Goal: Task Accomplishment & Management: Complete application form

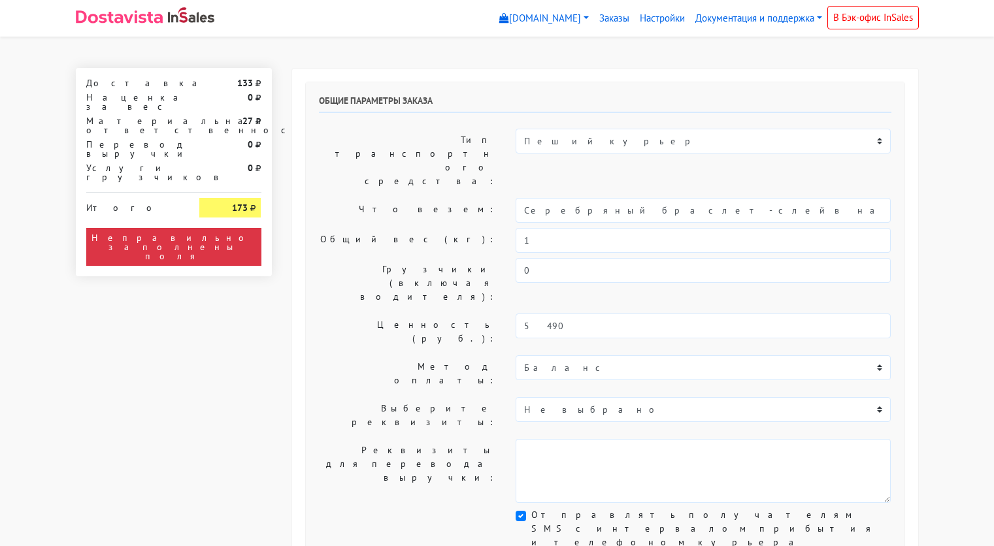
select select "11:00"
select select "21:00"
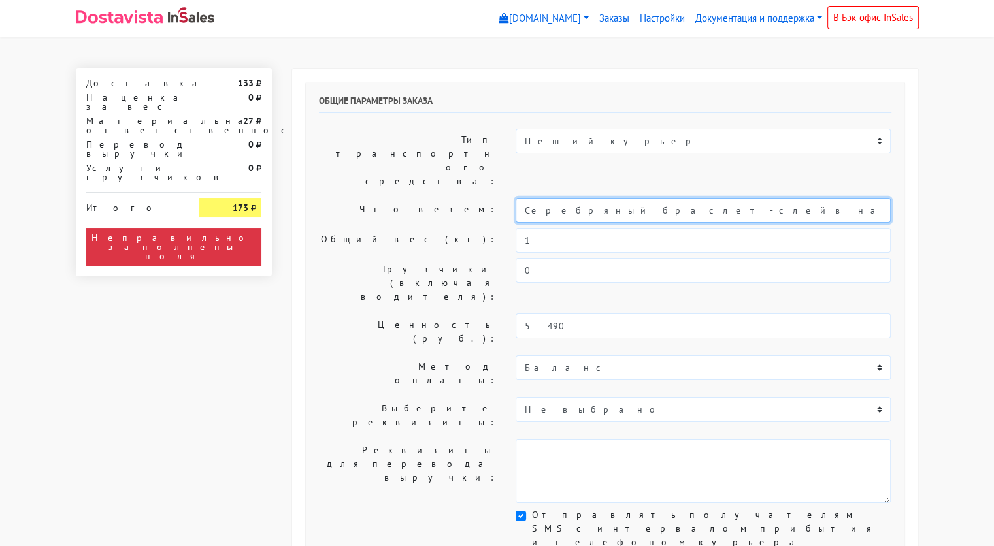
click at [628, 198] on input "Серебряный браслет-слейв на цепочке на руку с горным хрусталем (14-19/19)" at bounding box center [703, 210] width 375 height 25
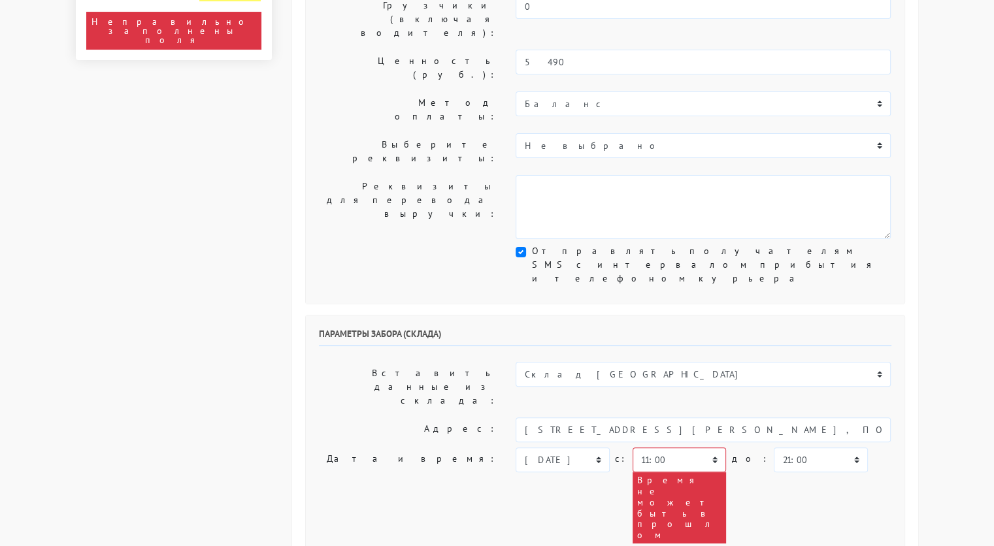
scroll to position [265, 0]
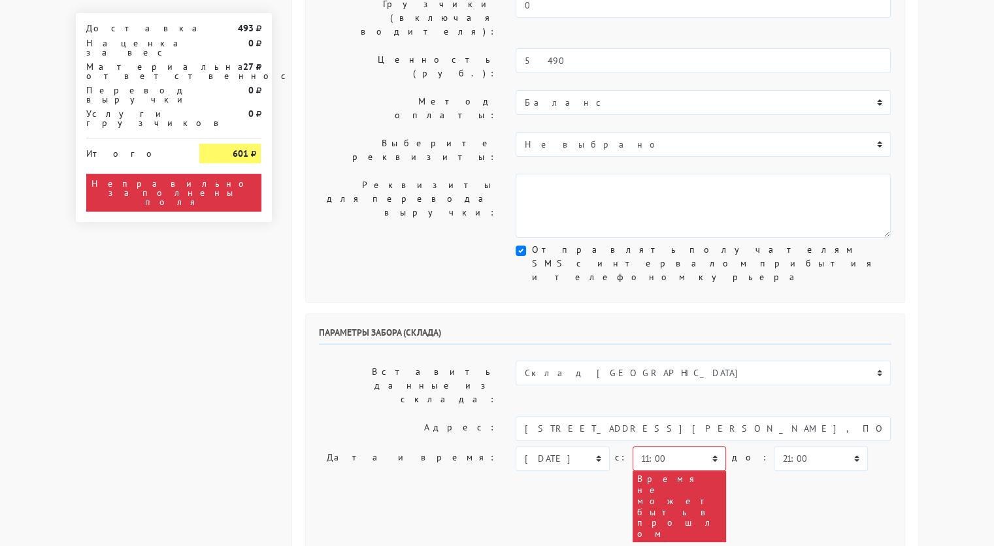
type input "украшения"
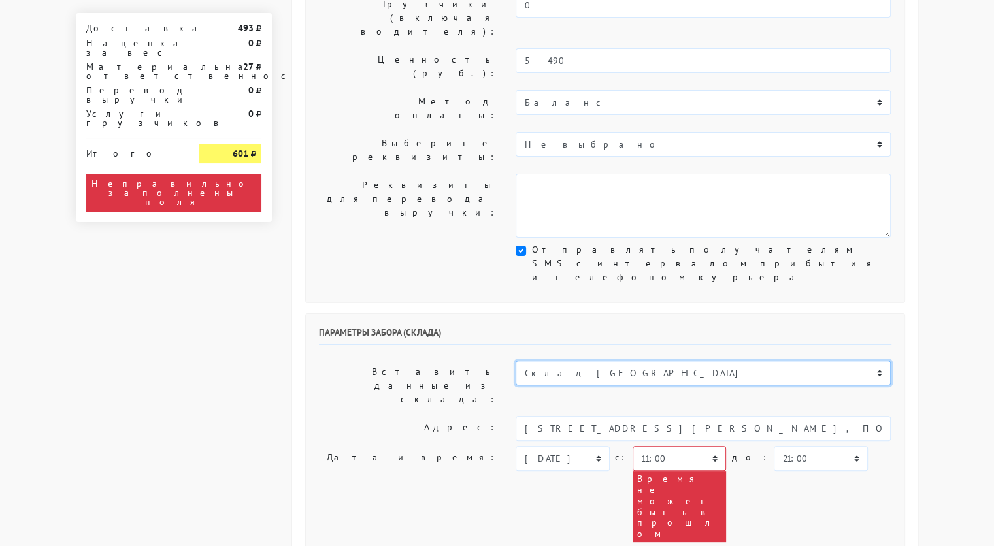
drag, startPoint x: 592, startPoint y: 244, endPoint x: 596, endPoint y: 225, distance: 18.7
click at [596, 314] on div "Параметры забора (склада) Вставить данные из склада: Склад Москва Склад [GEOGRA…" at bounding box center [605, 513] width 599 height 399
select select "1019"
click at [516, 361] on select "Склад [GEOGRAPHIC_DATA] Склад [GEOGRAPHIC_DATA] [GEOGRAPHIC_DATA][PERSON_NAME] …" at bounding box center [703, 373] width 375 height 25
type input "[STREET_ADDRESS][PERSON_NAME]"
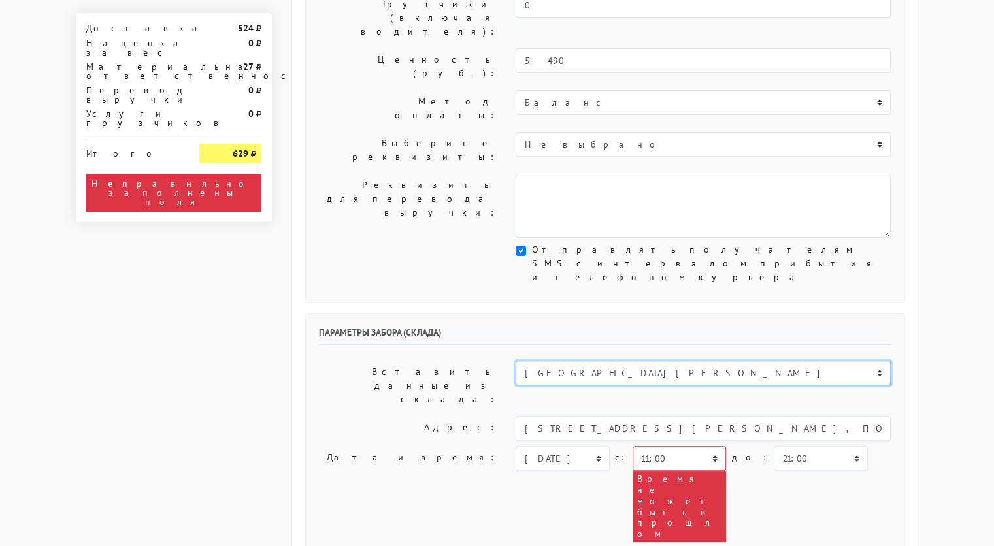
type input "89251806702"
type textarea "Магазин серебряных украшений SBLESKOM (вход со стороны [GEOGRAPHIC_DATA])"
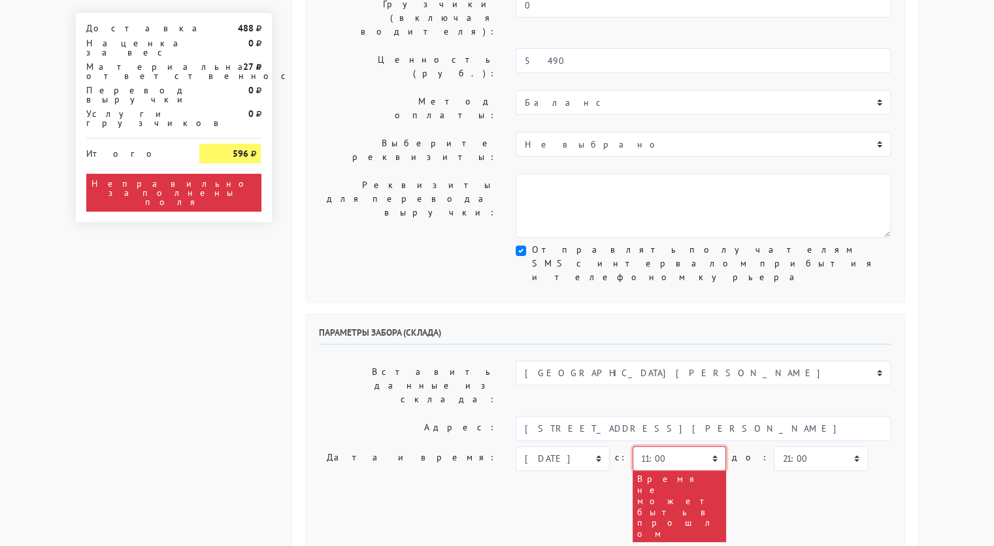
click at [665, 446] on select "00:00 00:30 01:00 01:30 02:00 02:30 03:00 03:30 04:00 04:30 05:00 05:30 06:00 0…" at bounding box center [679, 458] width 93 height 25
click at [663, 446] on select "00:00 00:30 01:00 01:30 02:00 02:30 03:00 03:30 04:00 04:30 05:00 05:30 06:00 0…" at bounding box center [679, 458] width 93 height 25
click at [589, 446] on select "[DATE] [DATE] [DATE] [DATE] [DATE] [DATE] [DATE] [DATE] [DATE]" at bounding box center [562, 458] width 93 height 25
select select "[DATE]"
click at [516, 446] on select "[DATE] [DATE] [DATE] [DATE] [DATE] [DATE] [DATE] [DATE] [DATE]" at bounding box center [562, 458] width 93 height 25
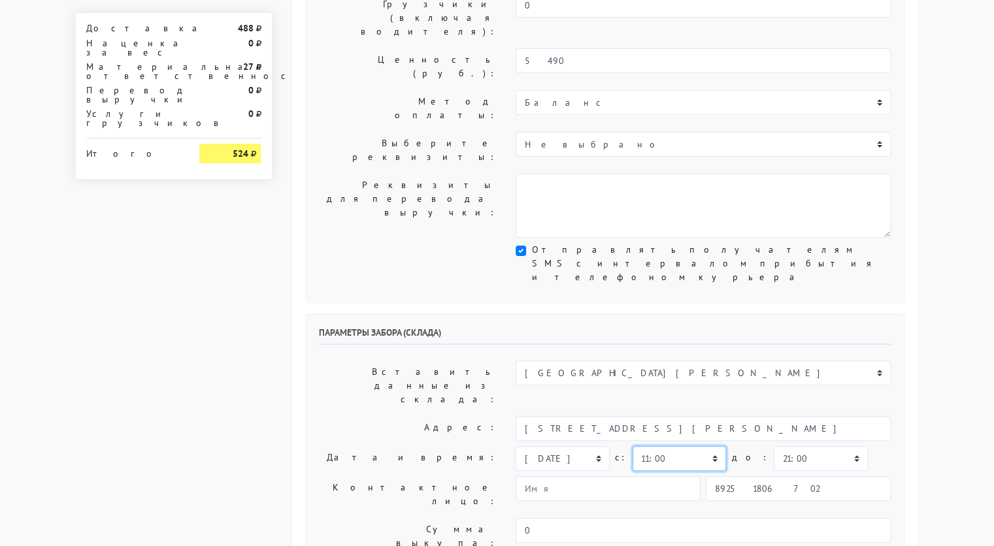
click at [686, 446] on select "00:00 00:30 01:00 01:30 02:00 02:30 03:00 03:30 04:00 04:30 05:00 05:30 06:00 0…" at bounding box center [679, 458] width 93 height 25
click at [633, 446] on select "00:00 00:30 01:00 01:30 02:00 02:30 03:00 03:30 04:00 04:30 05:00 05:30 06:00 0…" at bounding box center [679, 458] width 93 height 25
click at [800, 446] on select "00:00 00:30 01:00 01:30 02:00 02:30 03:00 03:30 04:00 04:30 05:00 05:30 06:00 0…" at bounding box center [820, 458] width 93 height 25
click at [707, 446] on select "00:00 00:30 01:00 01:30 02:00 02:30 03:00 03:30 04:00 04:30 05:00 05:30 06:00 0…" at bounding box center [679, 458] width 93 height 25
select select "17:00"
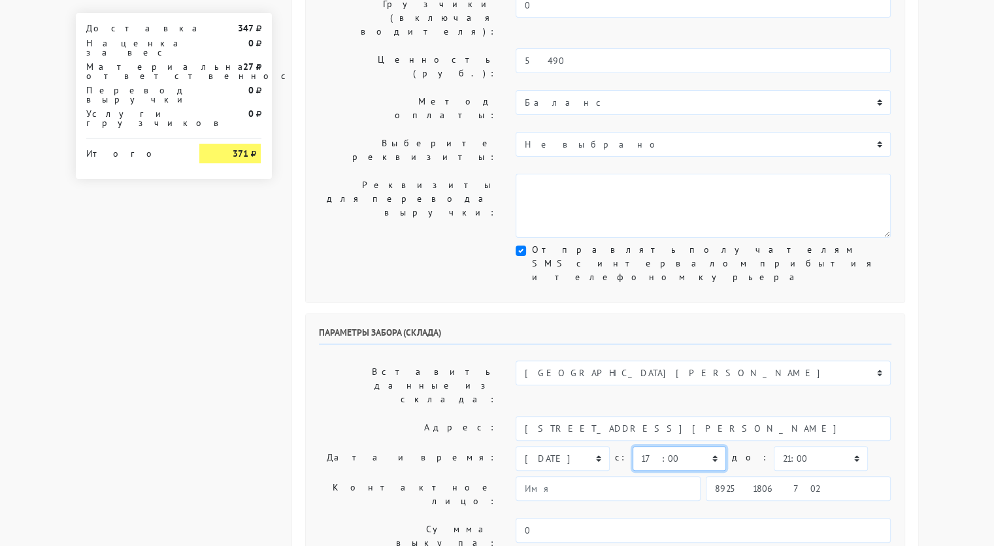
click at [633, 446] on select "00:00 00:30 01:00 01:30 02:00 02:30 03:00 03:30 04:00 04:30 05:00 05:30 06:00 0…" at bounding box center [679, 458] width 93 height 25
click at [774, 446] on select "00:00 00:30 01:00 01:30 02:00 02:30 03:00 03:30 04:00 04:30 05:00 05:30 06:00 0…" at bounding box center [820, 458] width 93 height 25
select select "17:30"
click at [774, 446] on select "00:00 00:30 01:00 01:30 02:00 02:30 03:00 03:30 04:00 04:30 05:00 05:30 06:00 0…" at bounding box center [820, 458] width 93 height 25
click at [768, 476] on input "89251806702" at bounding box center [798, 488] width 185 height 25
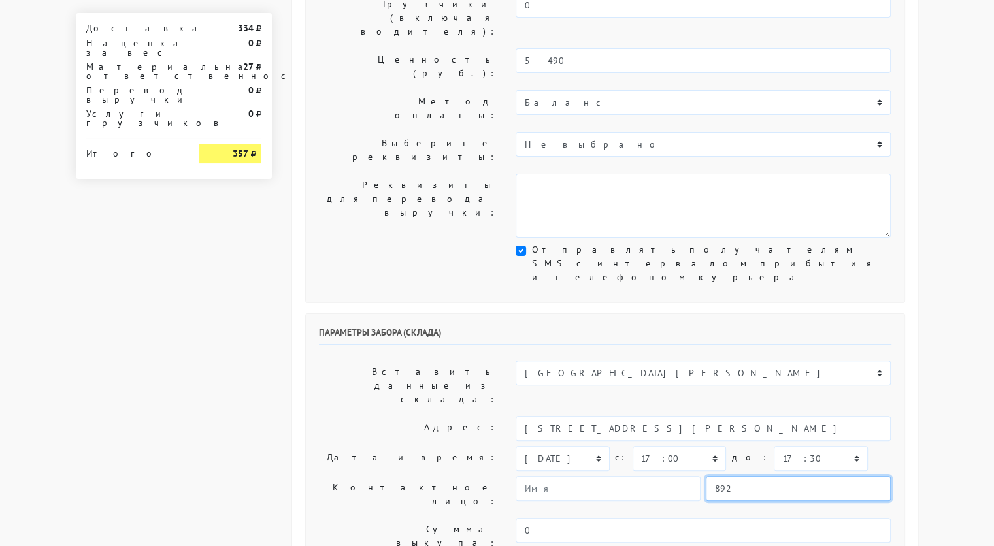
type input "9234448187"
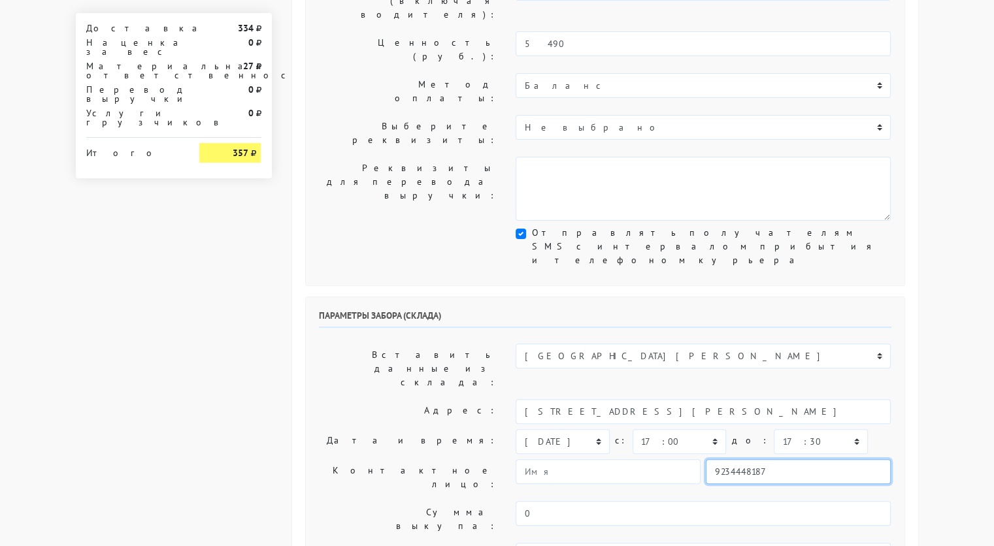
scroll to position [282, 0]
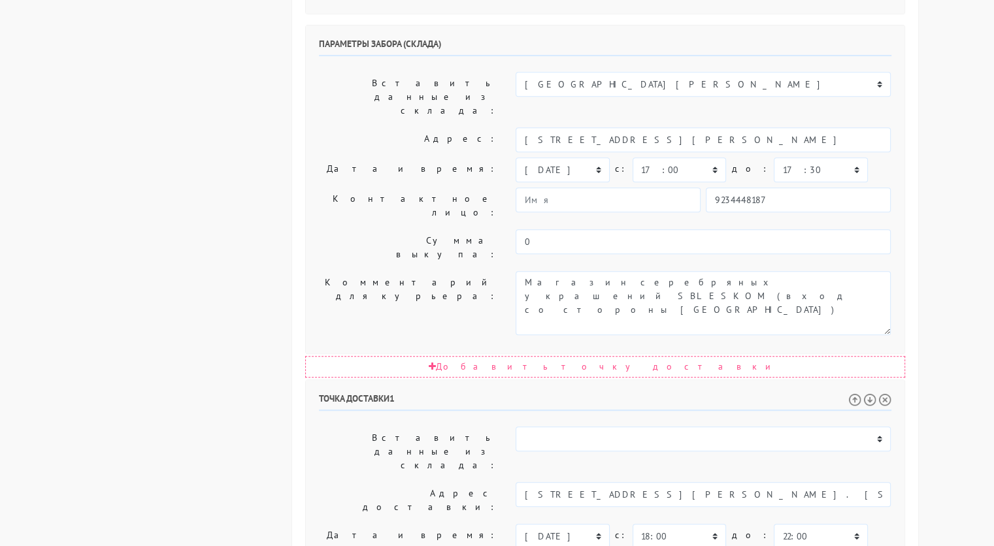
scroll to position [561, 0]
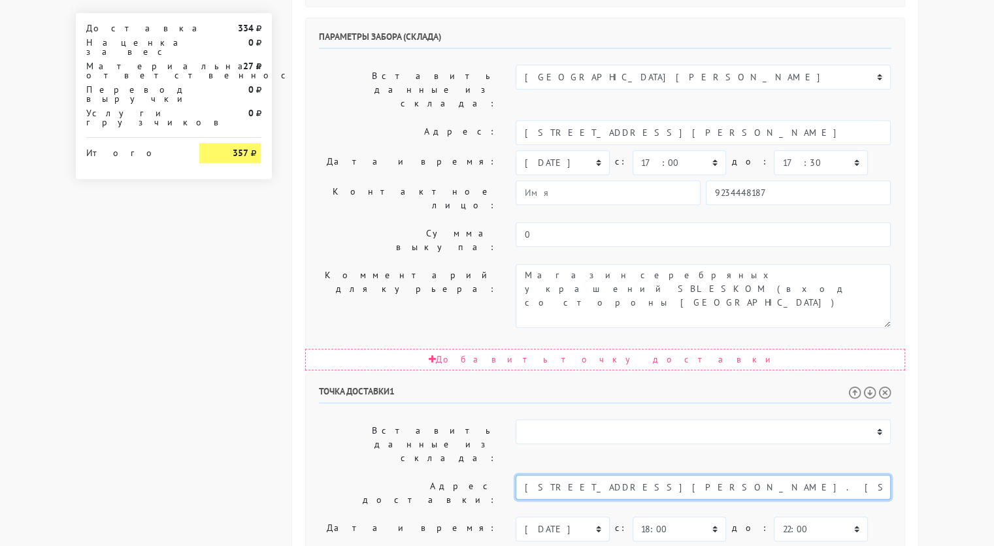
drag, startPoint x: 837, startPoint y: 281, endPoint x: 664, endPoint y: 285, distance: 172.6
click at [664, 475] on input "[STREET_ADDRESS][PERSON_NAME]. [STREET_ADDRESS]" at bounding box center [703, 487] width 375 height 25
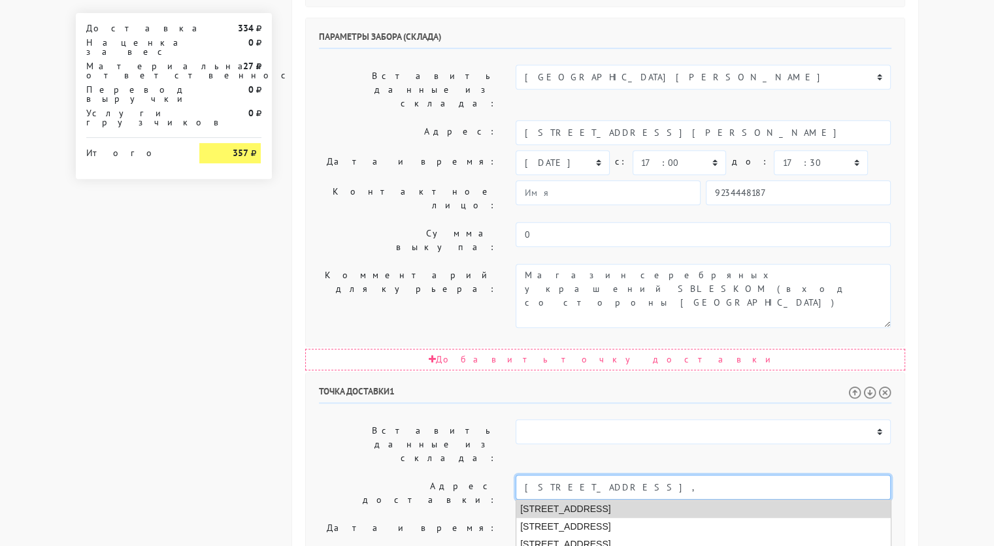
click at [656, 501] on li "[STREET_ADDRESS]" at bounding box center [703, 510] width 374 height 18
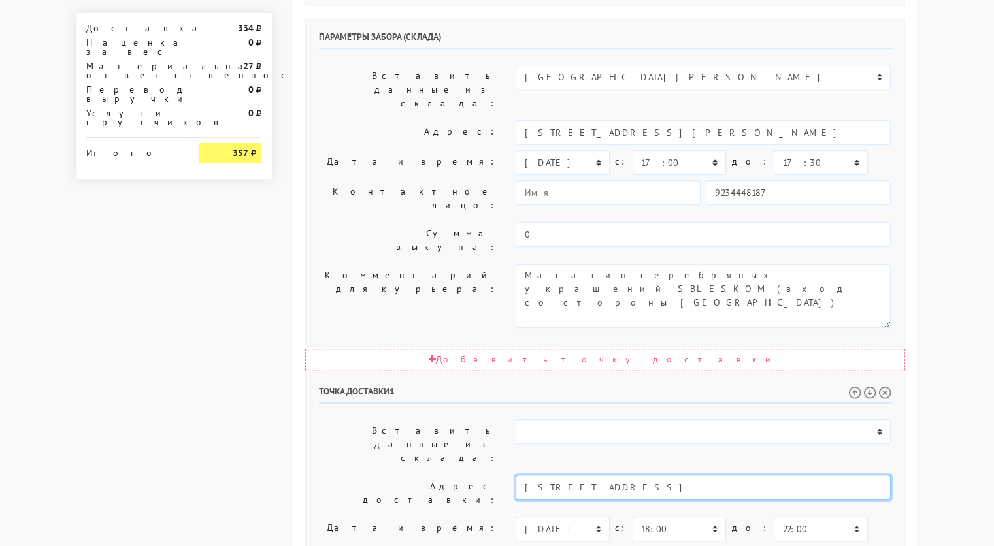
type input "[STREET_ADDRESS]"
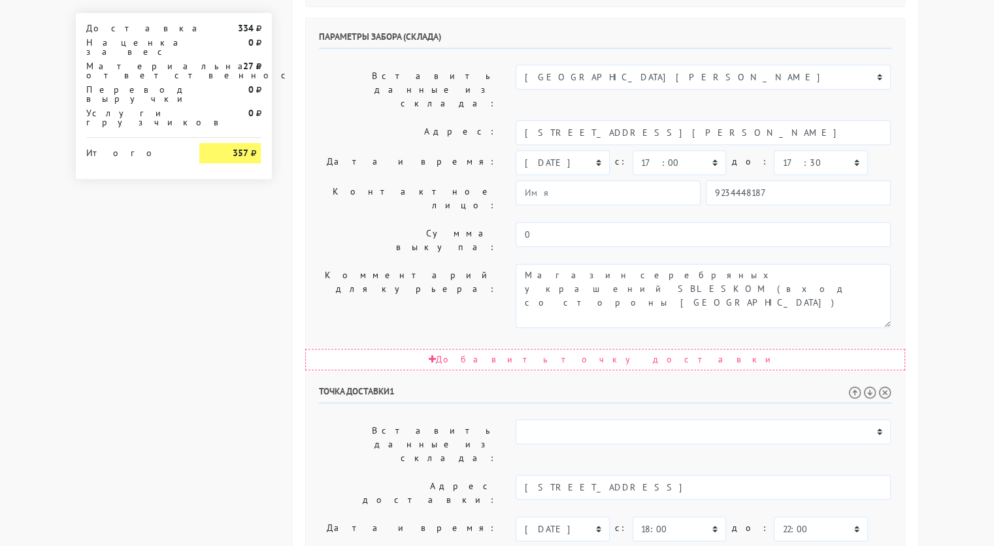
paste textarea "1 подъезд, 14 этаж, КВ. [STREET_ADDRESS]"
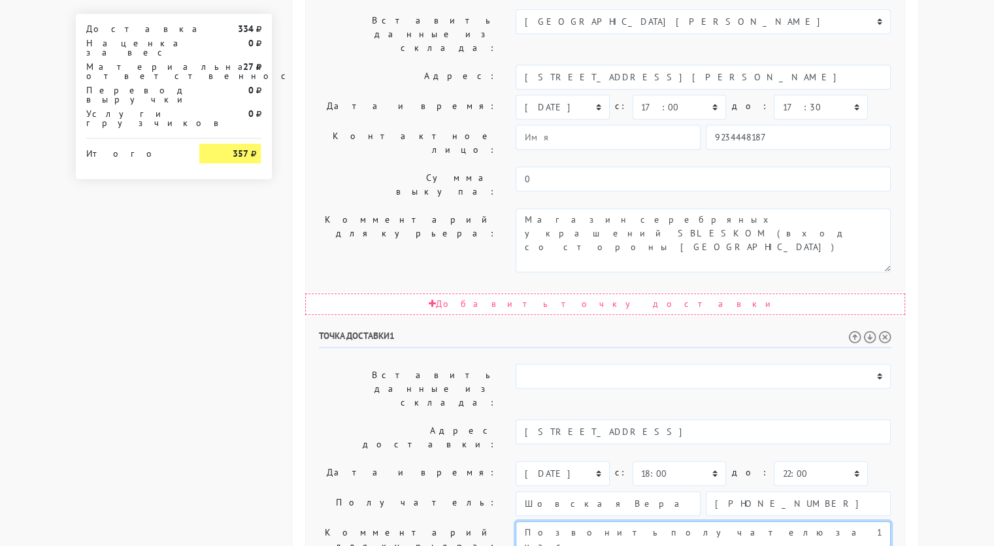
scroll to position [656, 0]
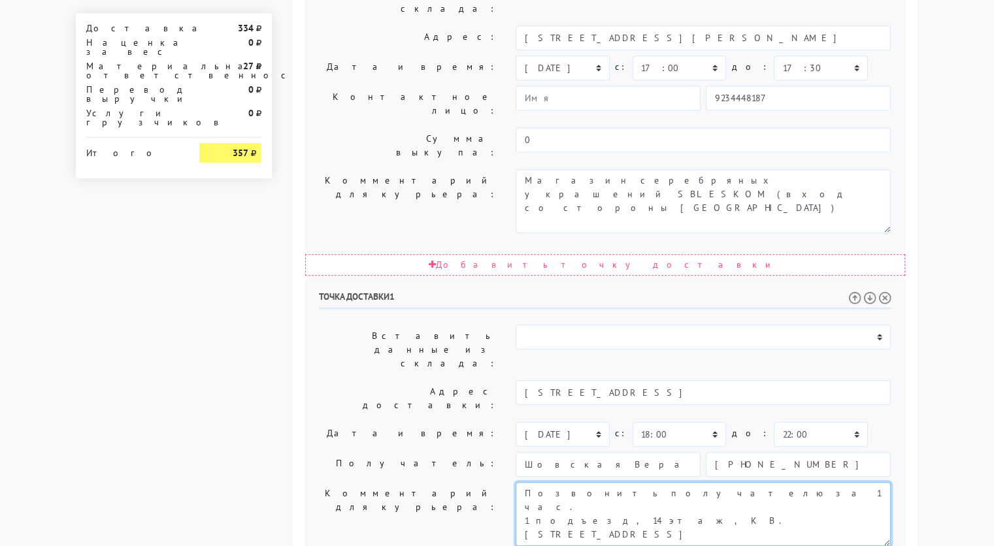
type textarea "Позвонить получателю за 1 час. 1 подъезд, 14 этаж, КВ. [STREET_ADDRESS]"
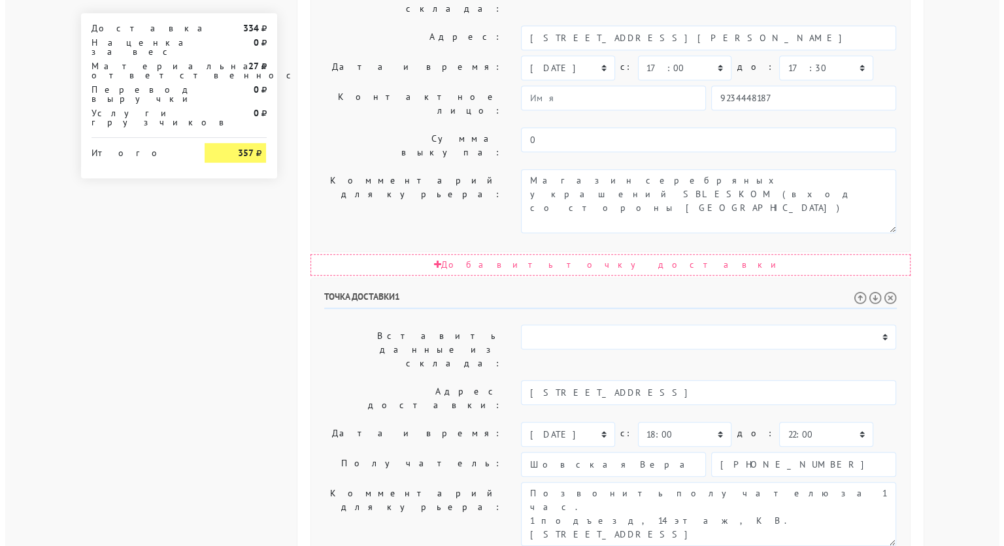
scroll to position [0, 0]
